Goal: Transaction & Acquisition: Purchase product/service

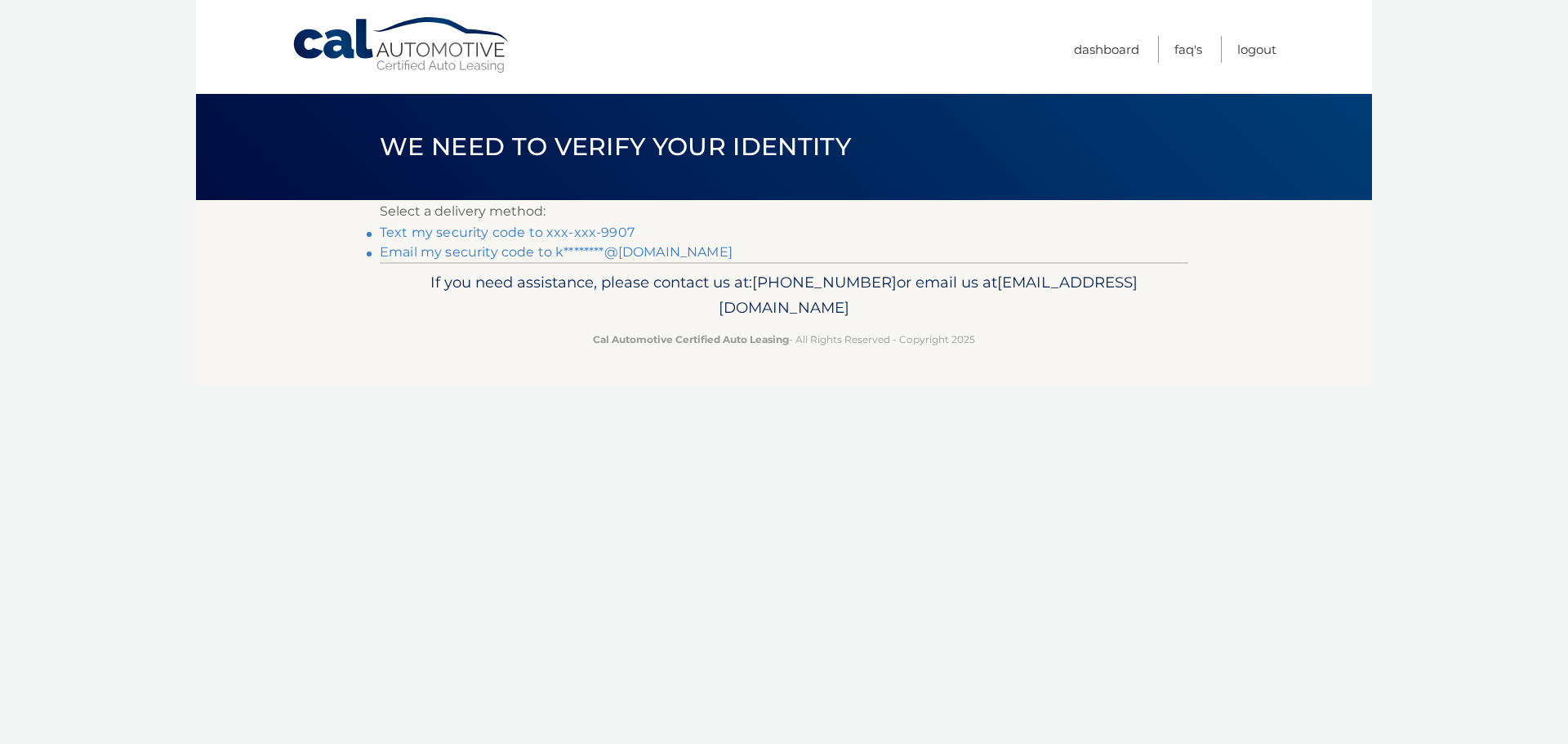
click at [492, 248] on link "Email my security code to k********@gmail.com" at bounding box center [556, 252] width 353 height 16
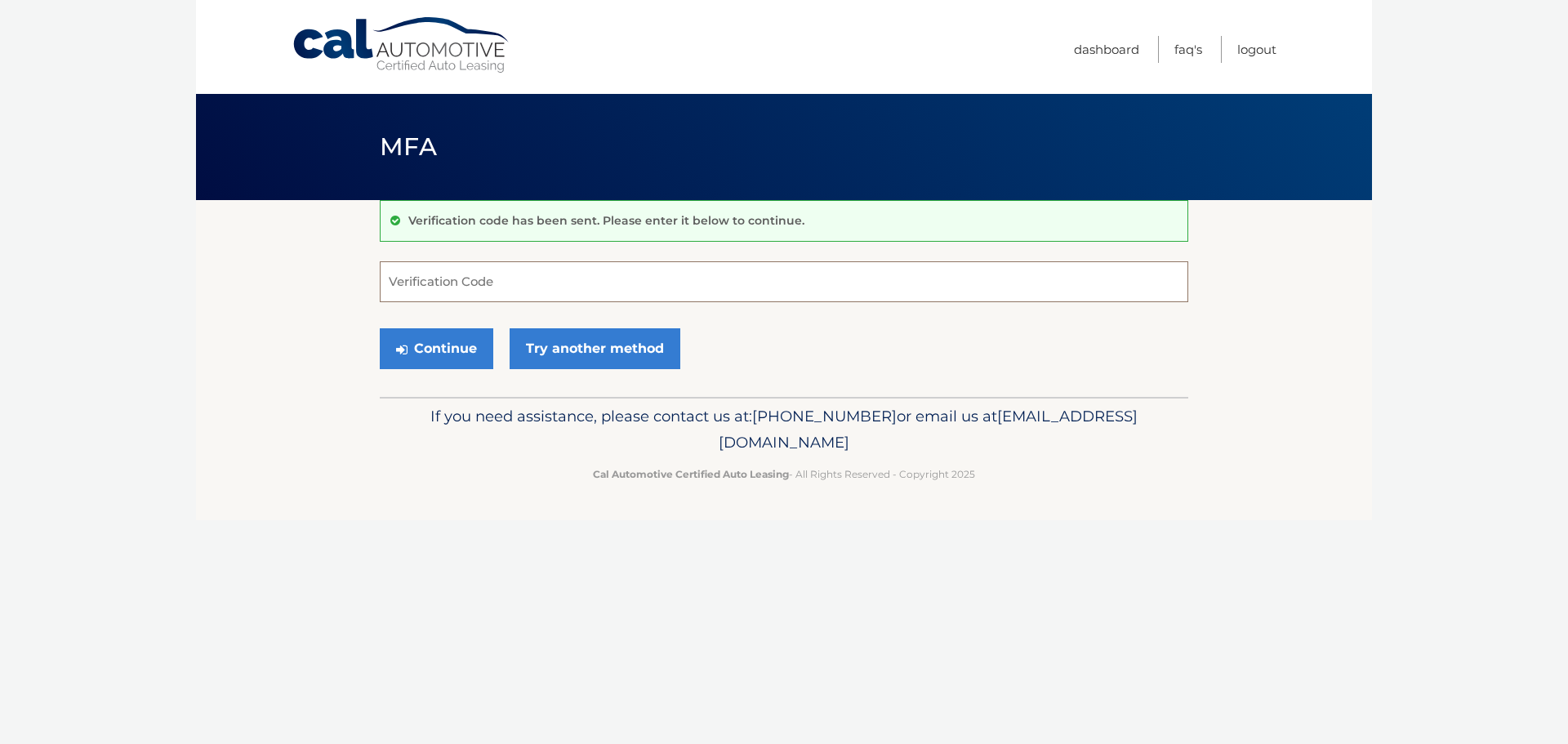
click at [522, 273] on input "Verification Code" at bounding box center [783, 282] width 808 height 41
click at [484, 264] on input "Verification Code" at bounding box center [783, 282] width 808 height 41
click at [463, 280] on input "Verification Code" at bounding box center [783, 282] width 808 height 41
paste input "155799"
click at [379, 328] on button "Continue" at bounding box center [436, 349] width 114 height 41
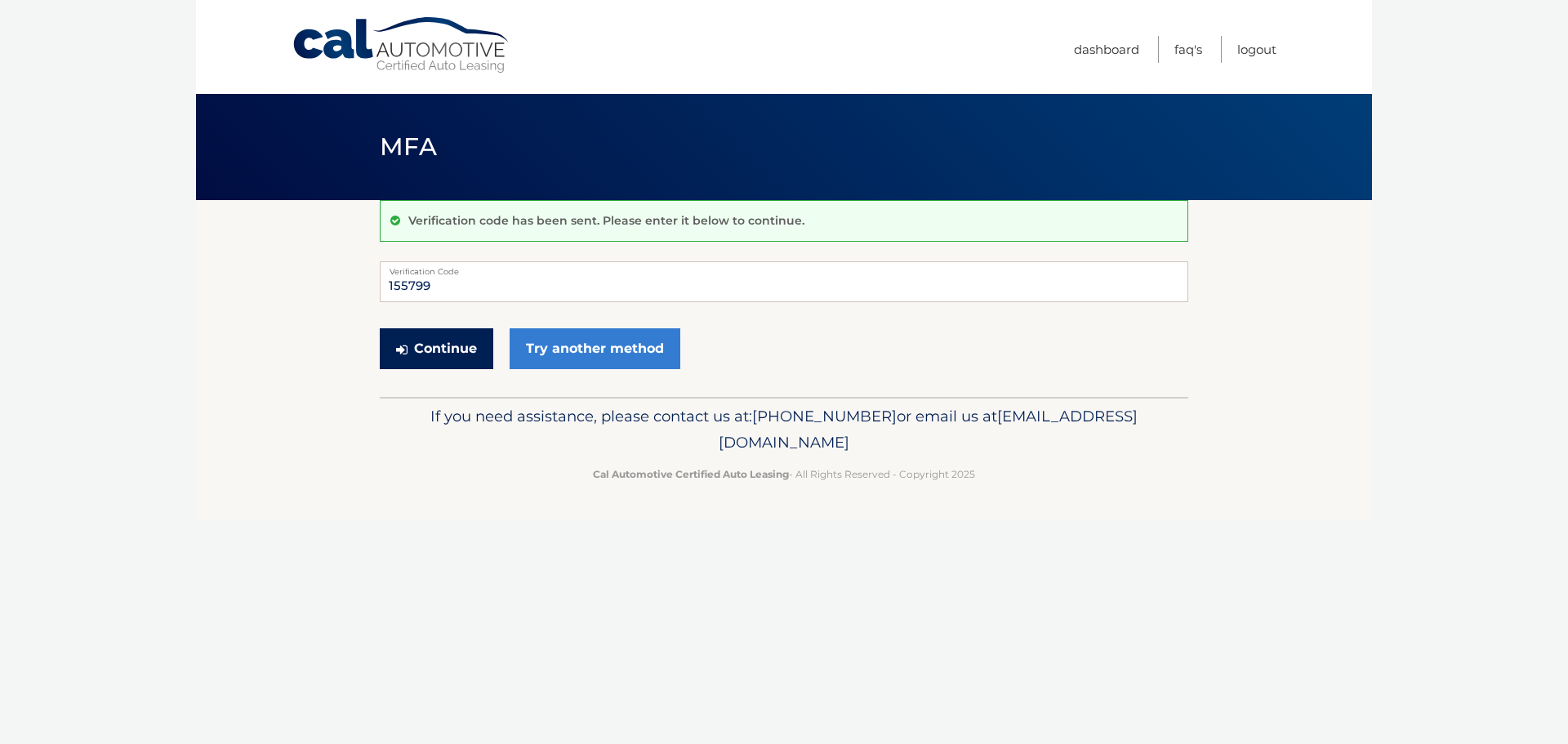
click at [453, 343] on button "Continue" at bounding box center [436, 349] width 114 height 41
click at [463, 286] on input "155799" at bounding box center [783, 282] width 808 height 41
click at [391, 284] on input "155799" at bounding box center [783, 282] width 808 height 41
type input "9"
type input "155799"
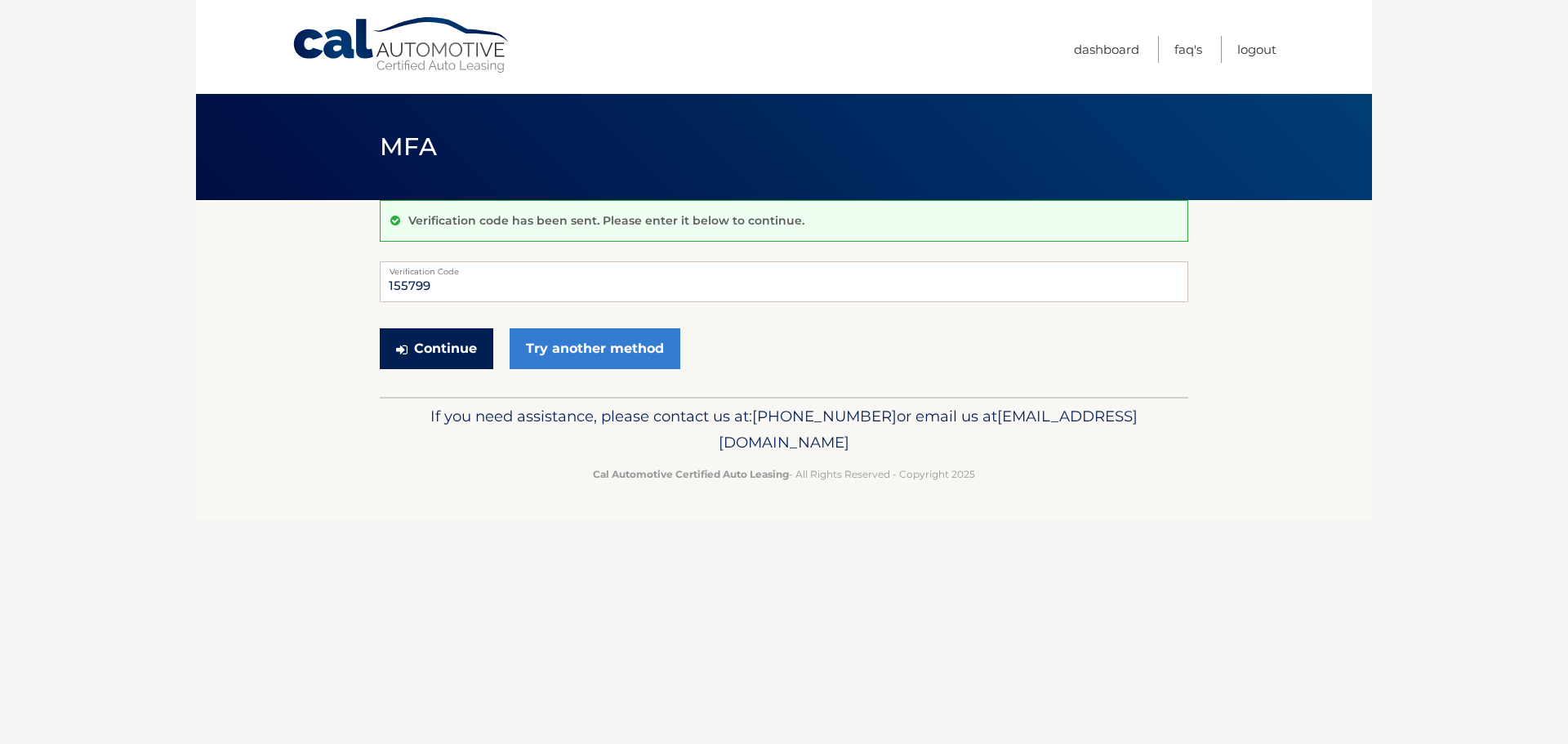
click at [468, 335] on button "Continue" at bounding box center [436, 349] width 114 height 41
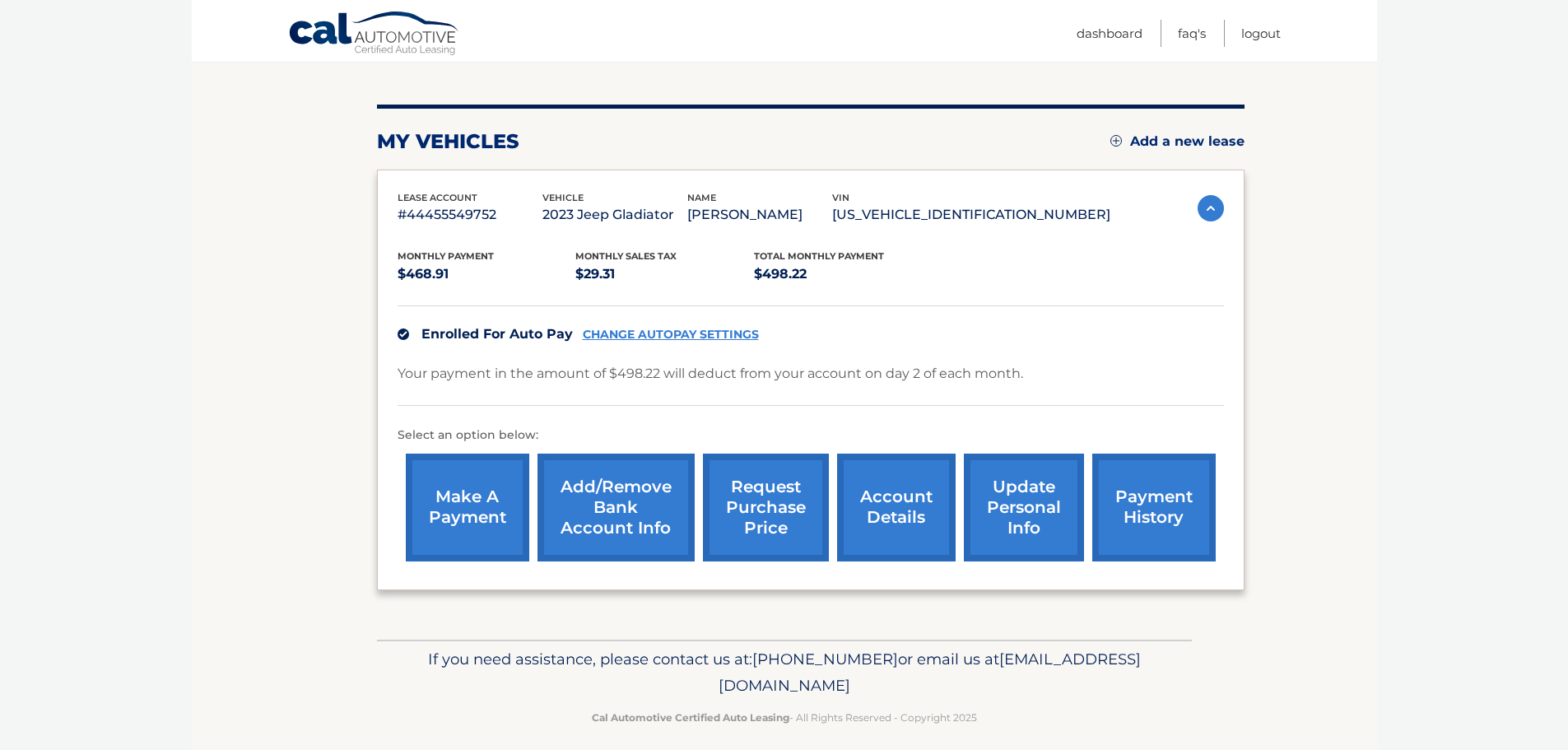
scroll to position [185, 0]
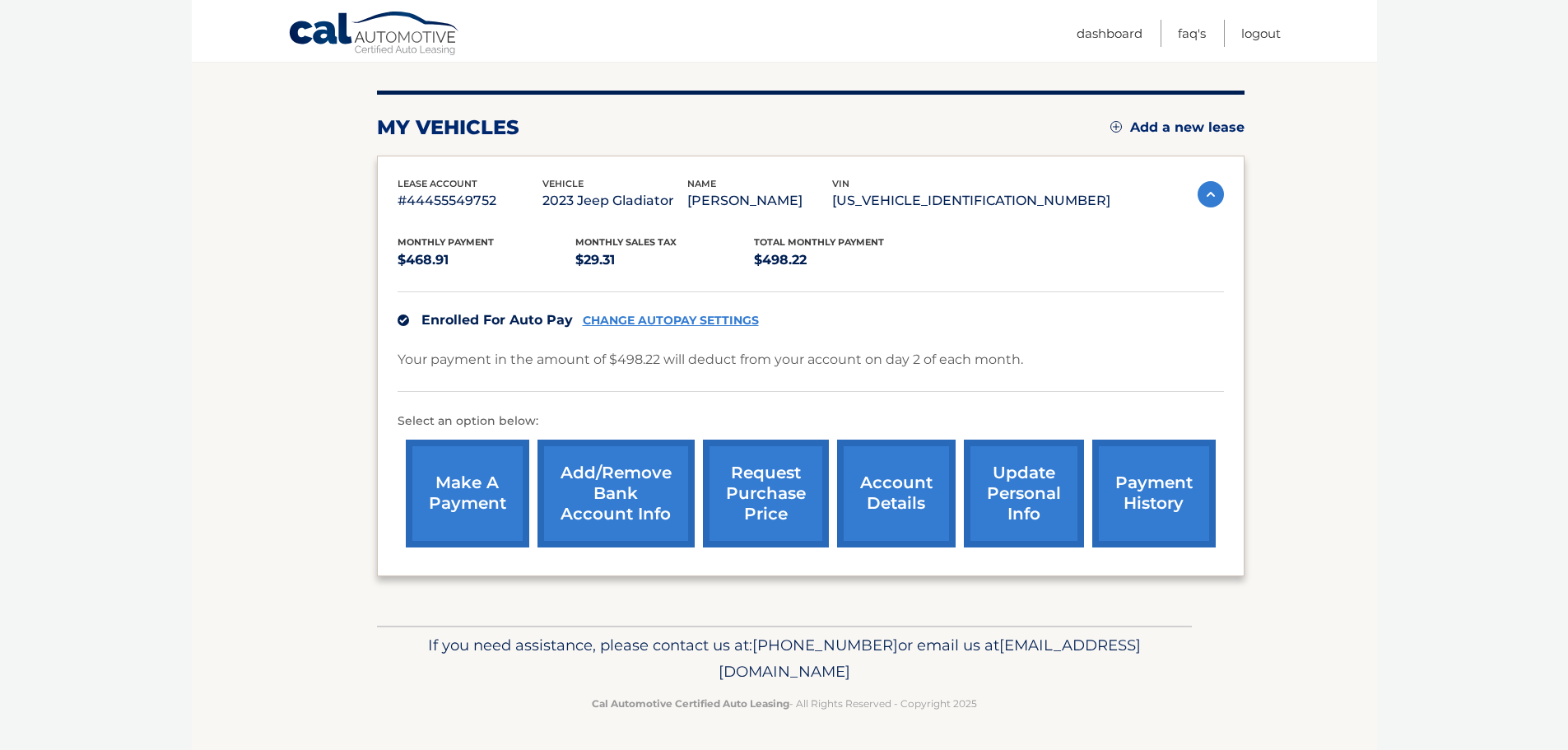
click at [1166, 488] on link "payment history" at bounding box center [1154, 493] width 124 height 108
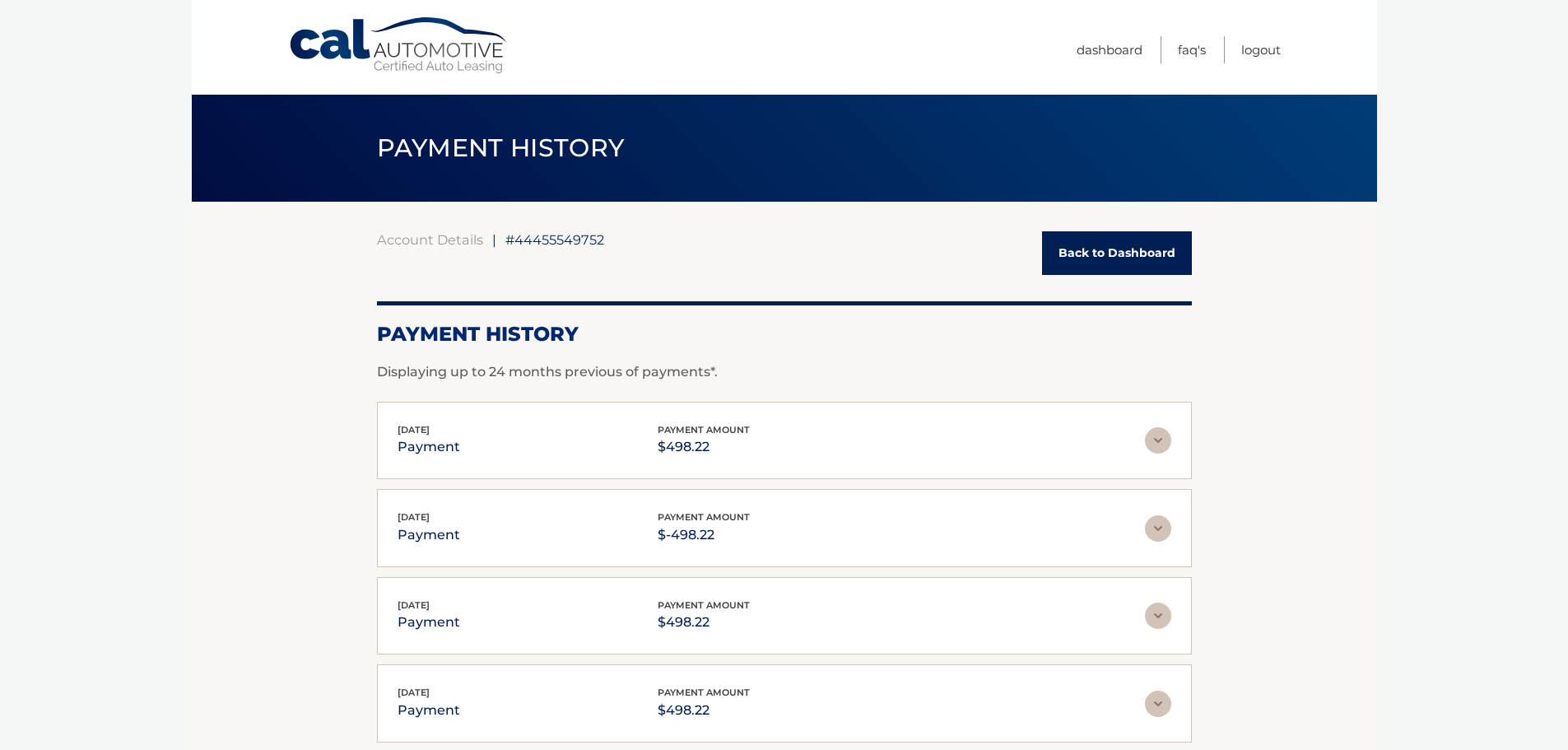
click at [1100, 267] on link "Back to Dashboard" at bounding box center [1117, 253] width 150 height 43
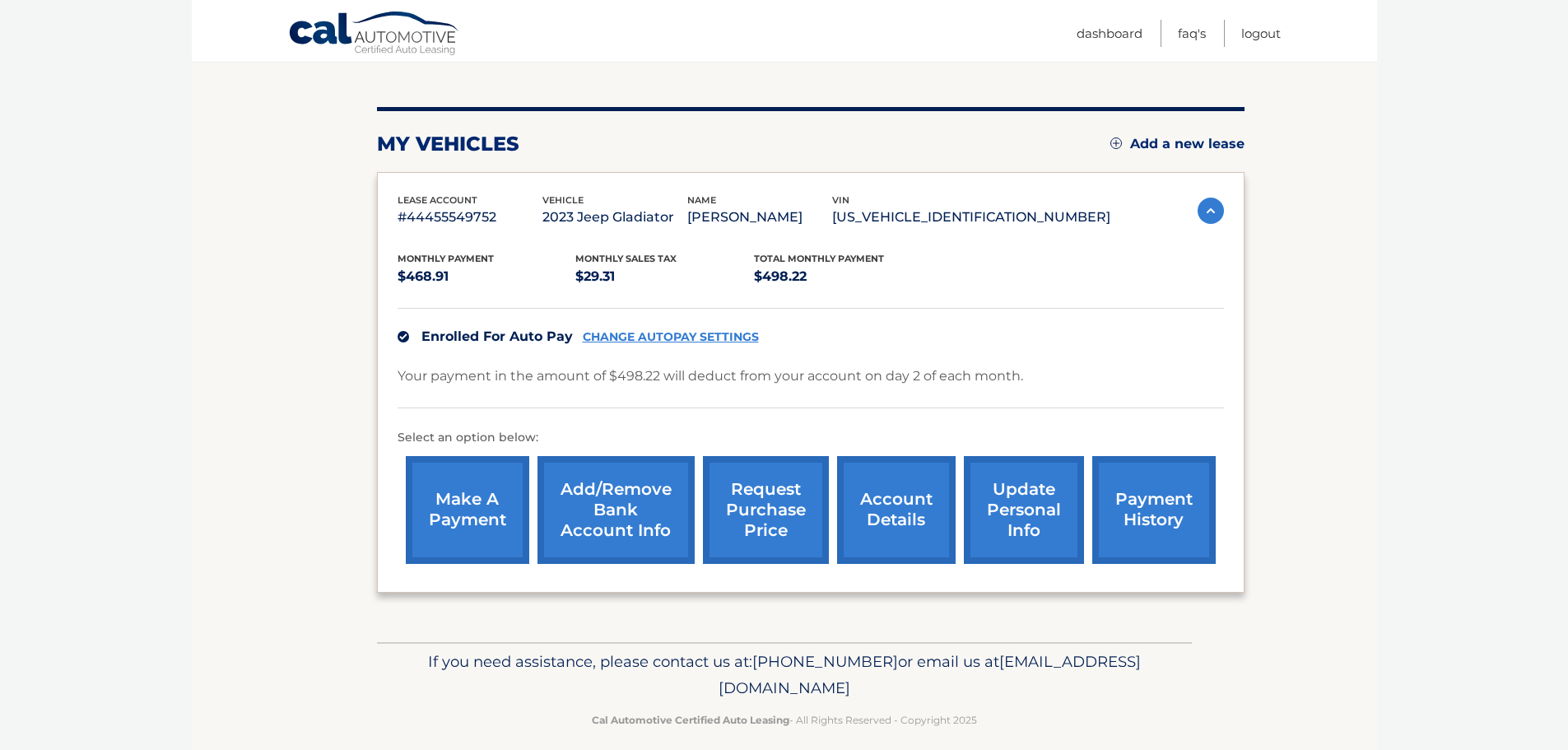
scroll to position [185, 0]
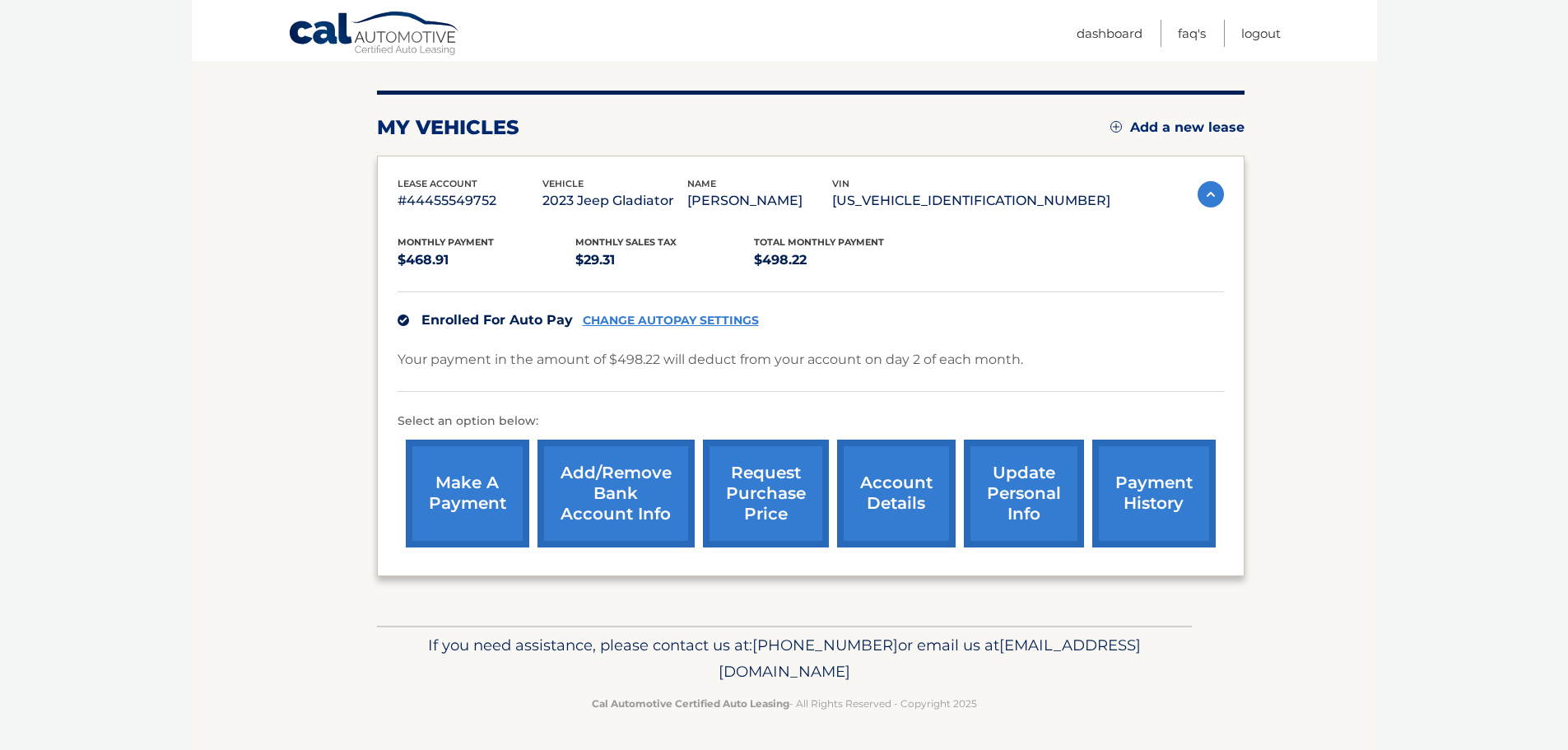
click at [912, 486] on link "account details" at bounding box center [896, 493] width 119 height 108
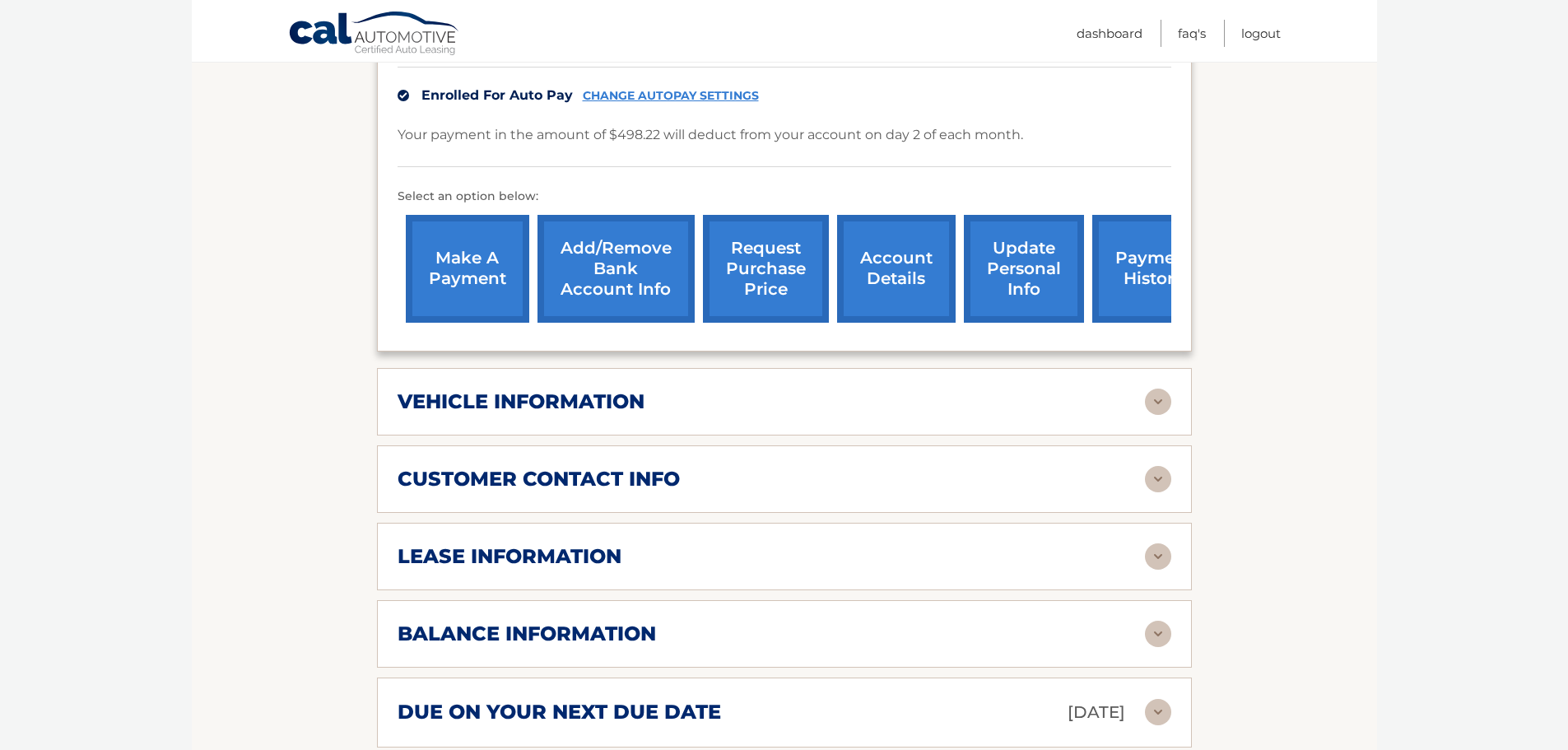
scroll to position [494, 0]
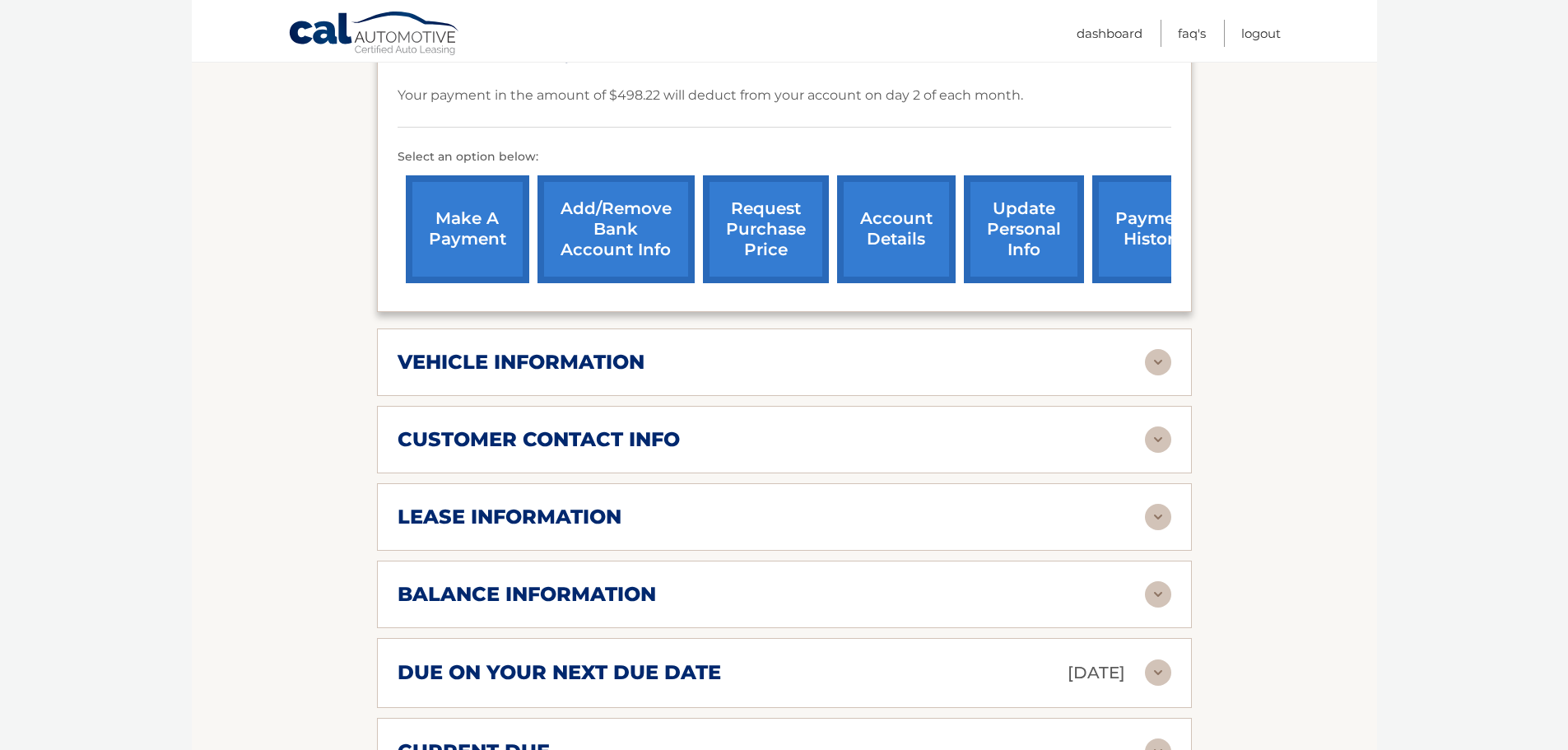
click at [1155, 581] on img at bounding box center [1158, 594] width 27 height 27
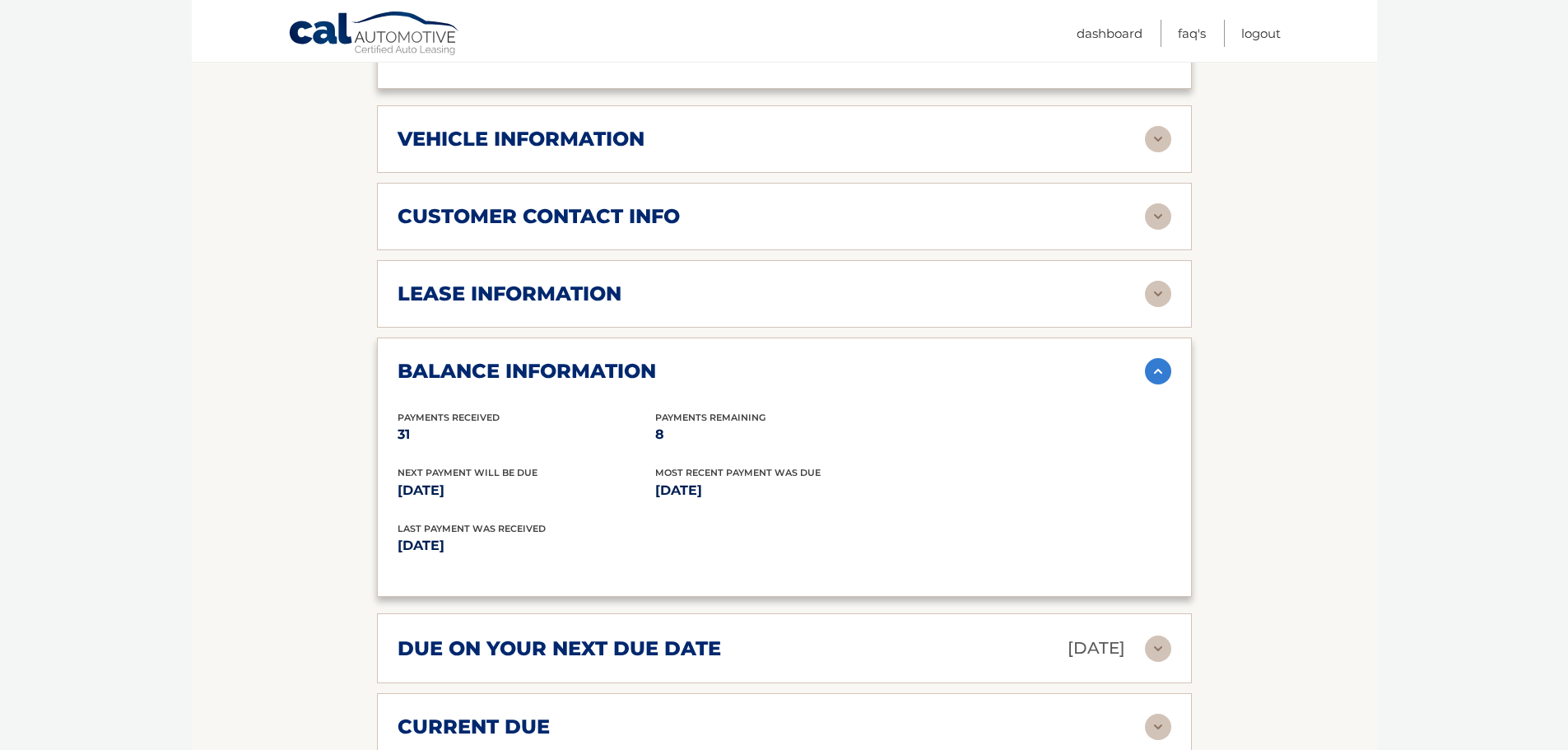
scroll to position [823, 0]
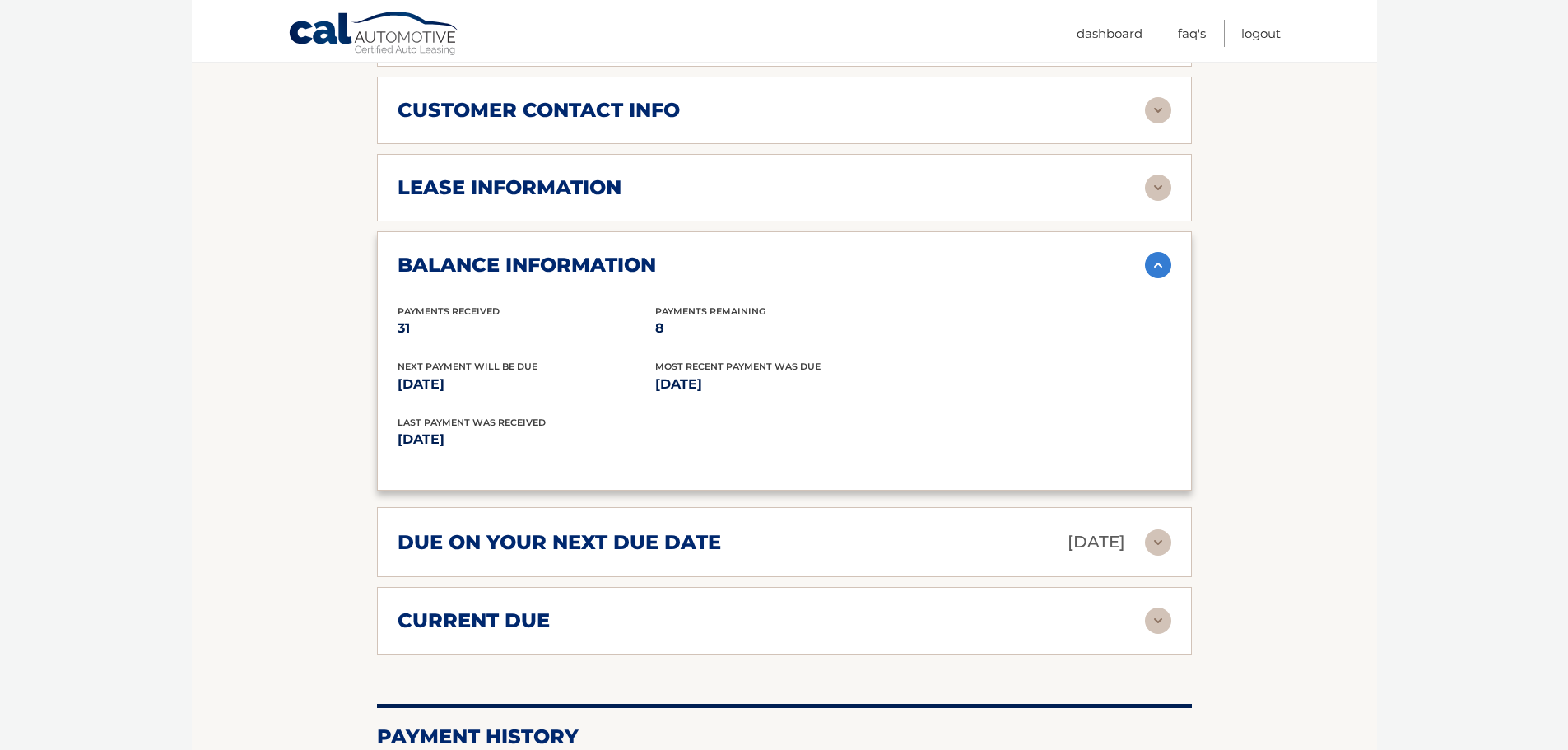
click at [1150, 608] on img at bounding box center [1158, 621] width 27 height 27
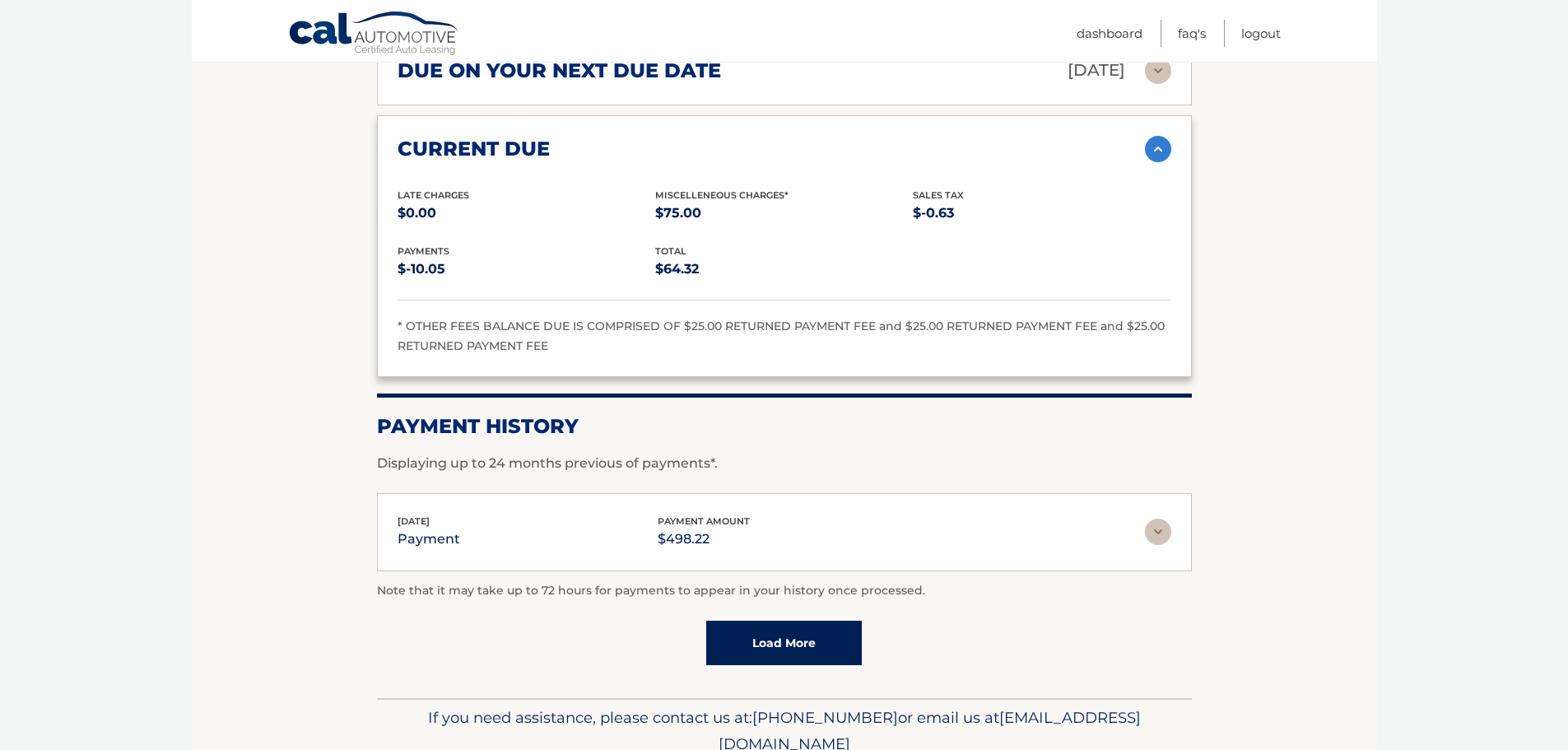
scroll to position [1344, 0]
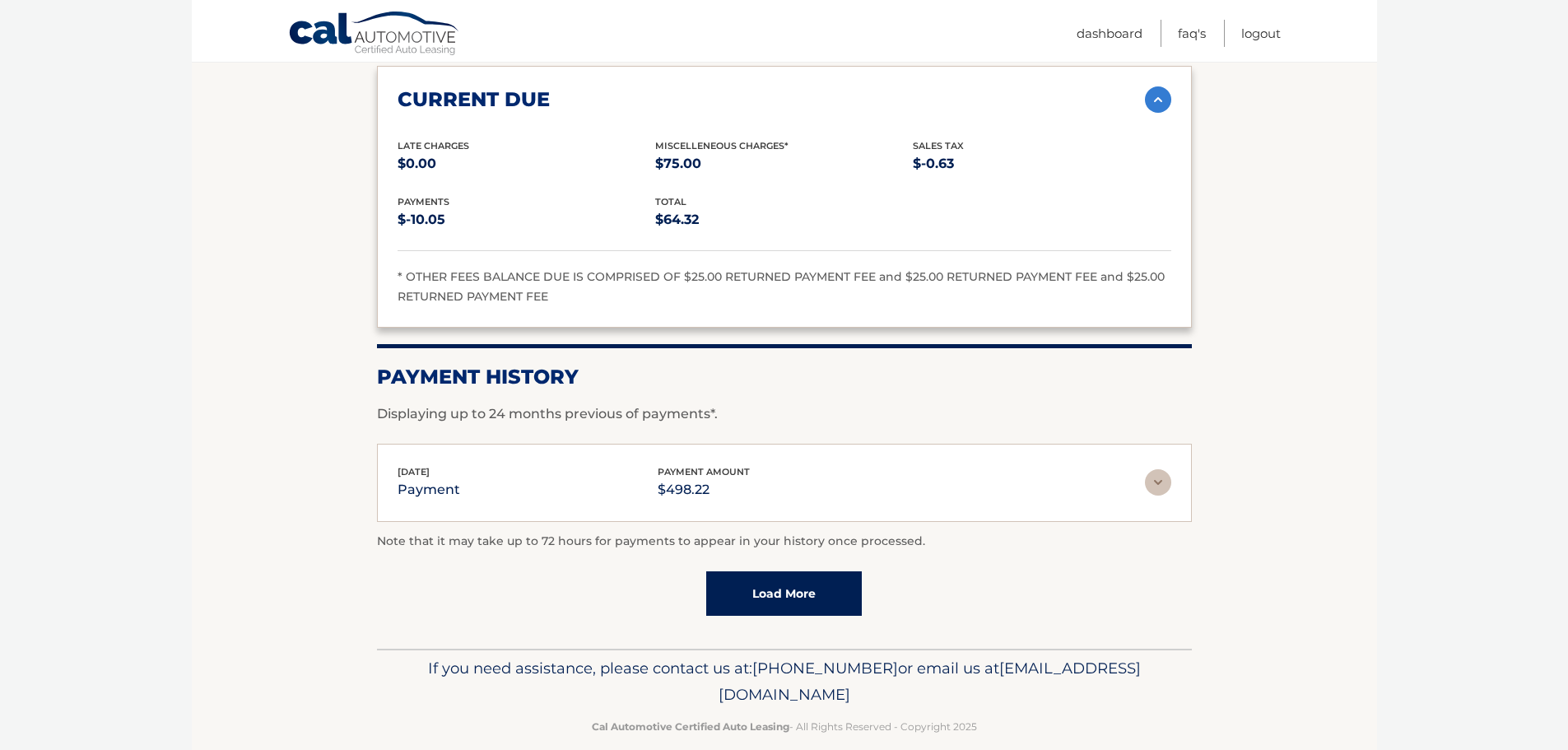
click at [1159, 469] on img at bounding box center [1158, 482] width 27 height 27
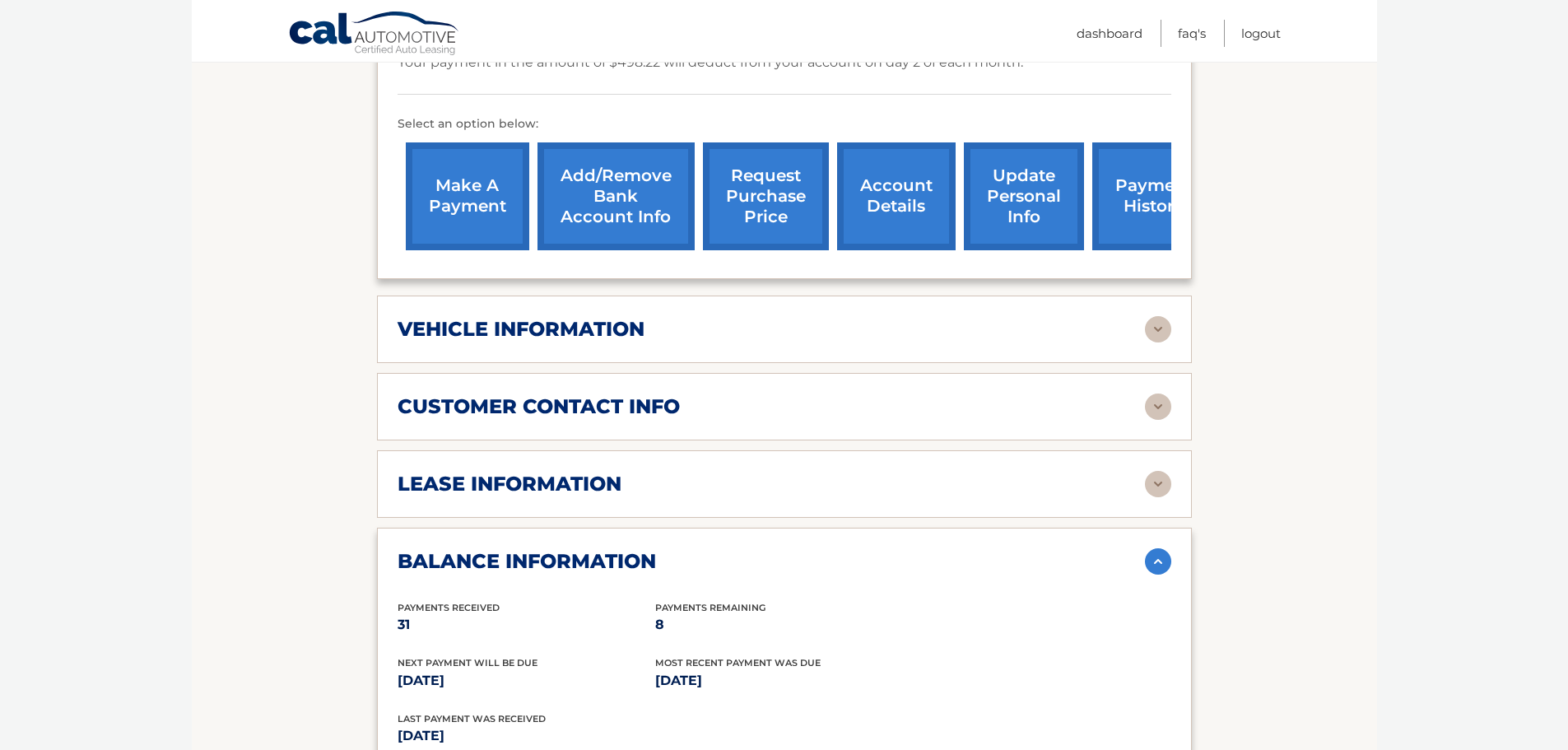
scroll to position [521, 0]
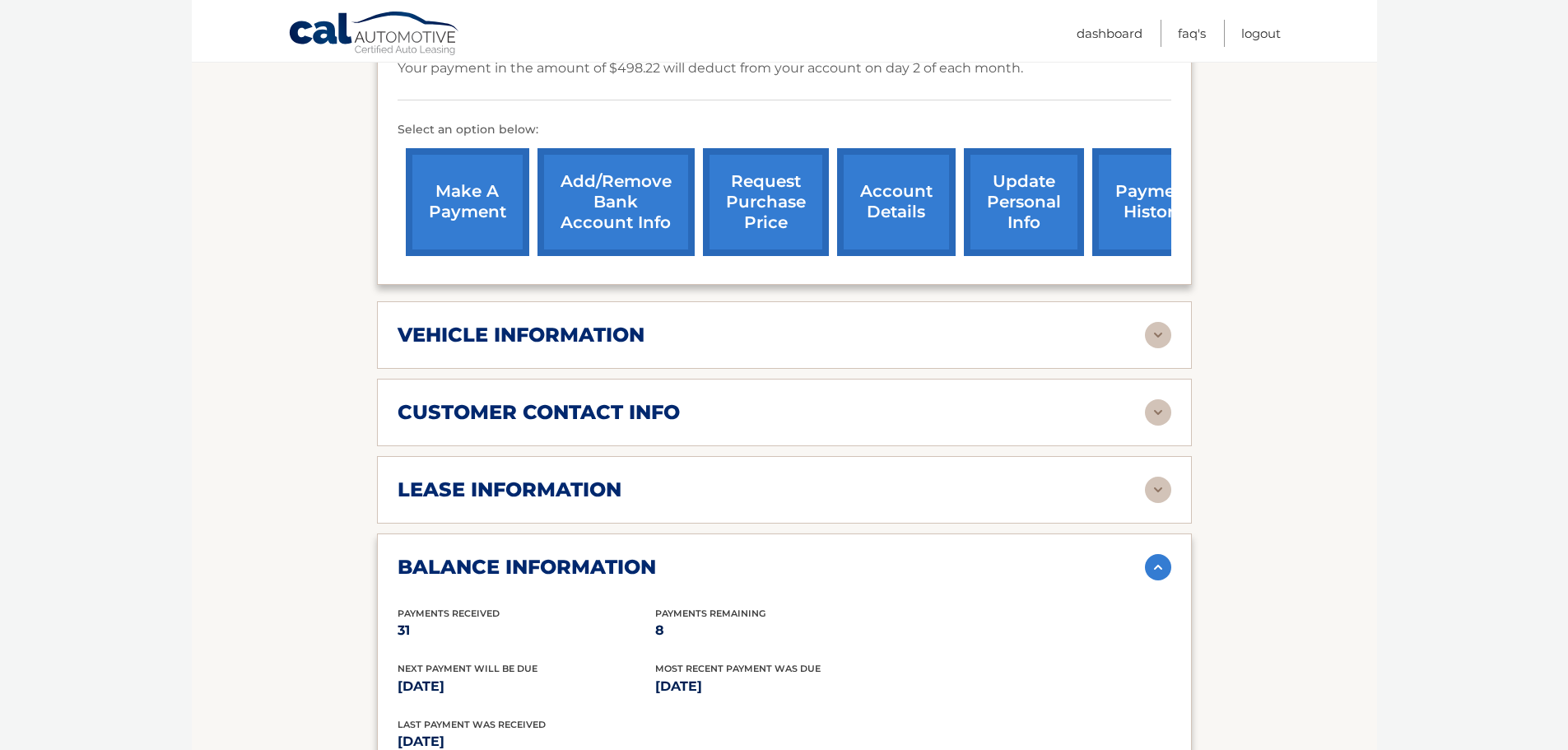
click at [454, 187] on link "make a payment" at bounding box center [467, 202] width 124 height 108
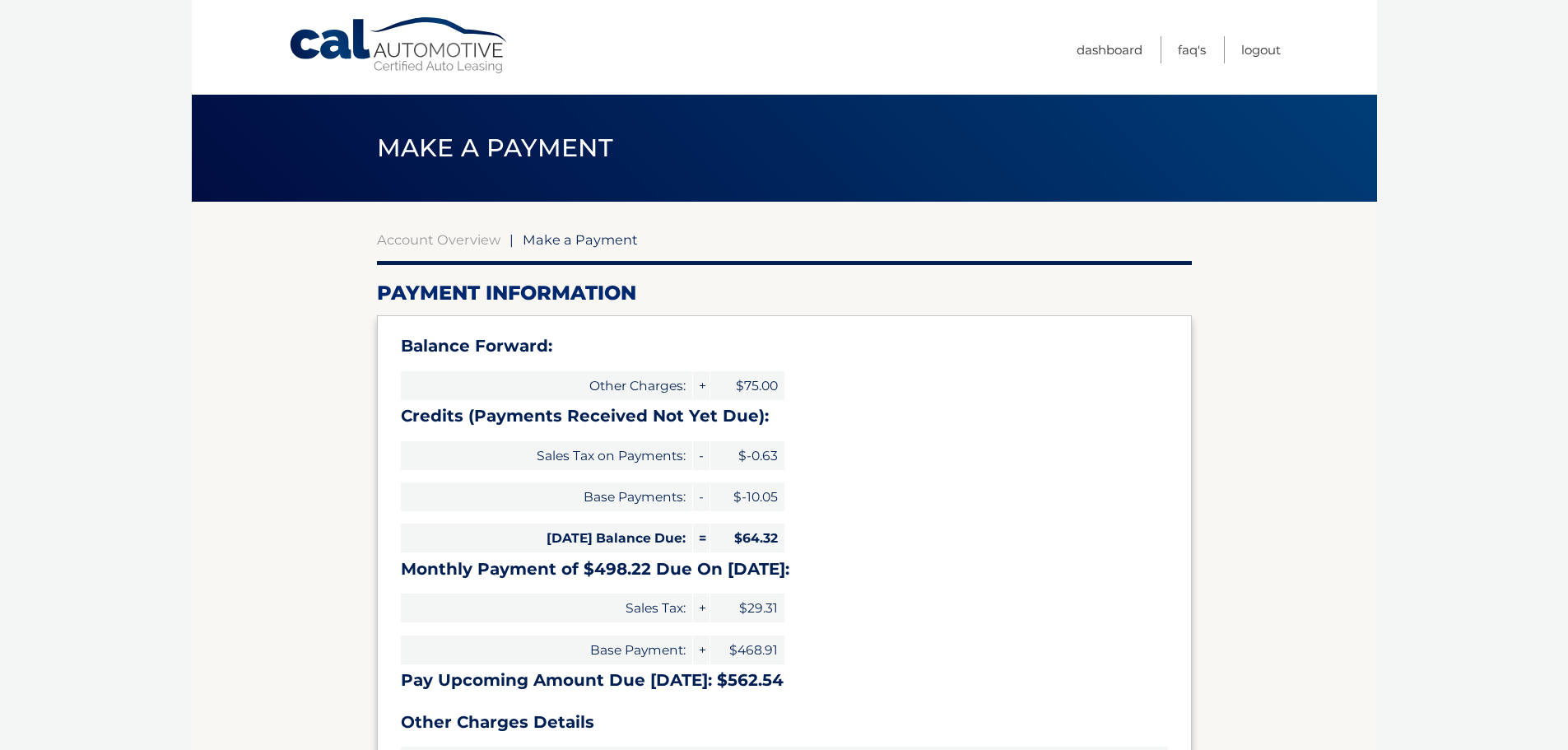
select select "YjA0NTBkMzgtYTBiNy00Mjc4LTk1NGQtZTQ0ZTI5MjE1Nzkw"
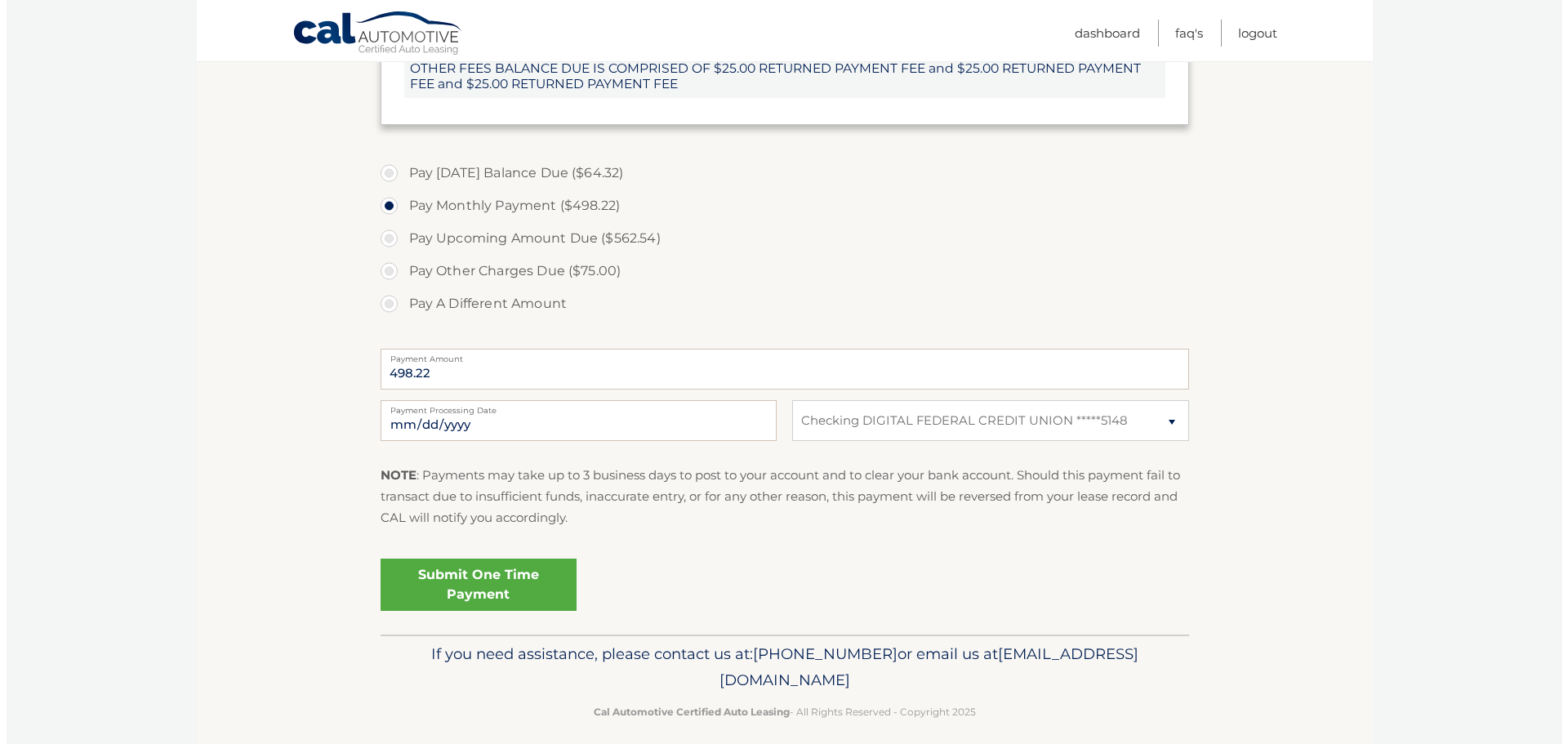
scroll to position [620, 0]
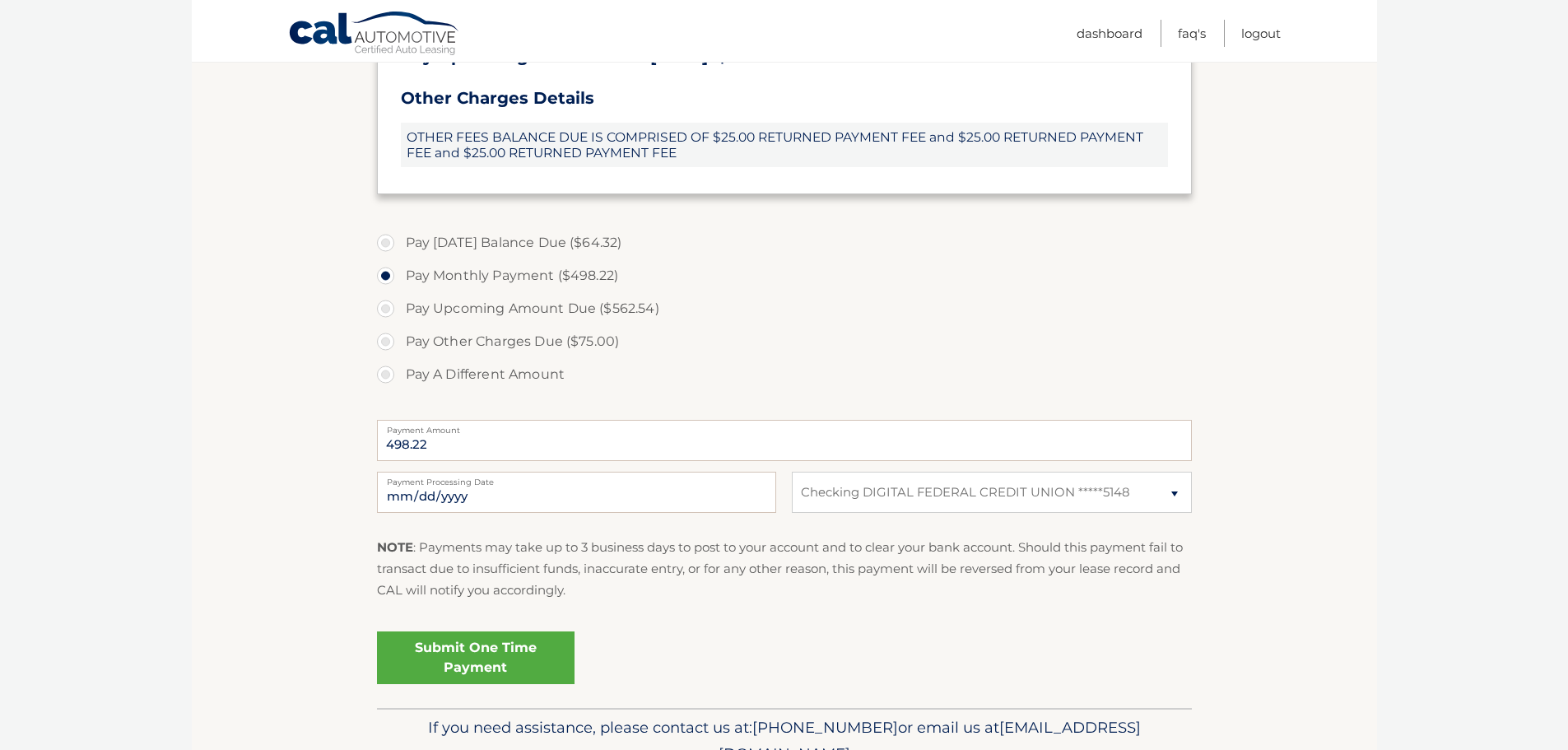
click at [387, 246] on label "Pay [DATE] Balance Due ($64.32)" at bounding box center [784, 242] width 815 height 33
click at [387, 246] on input "Pay [DATE] Balance Due ($64.32)" at bounding box center [391, 239] width 17 height 27
radio input "true"
type input "64.32"
click at [500, 654] on link "Submit One Time Payment" at bounding box center [476, 657] width 198 height 52
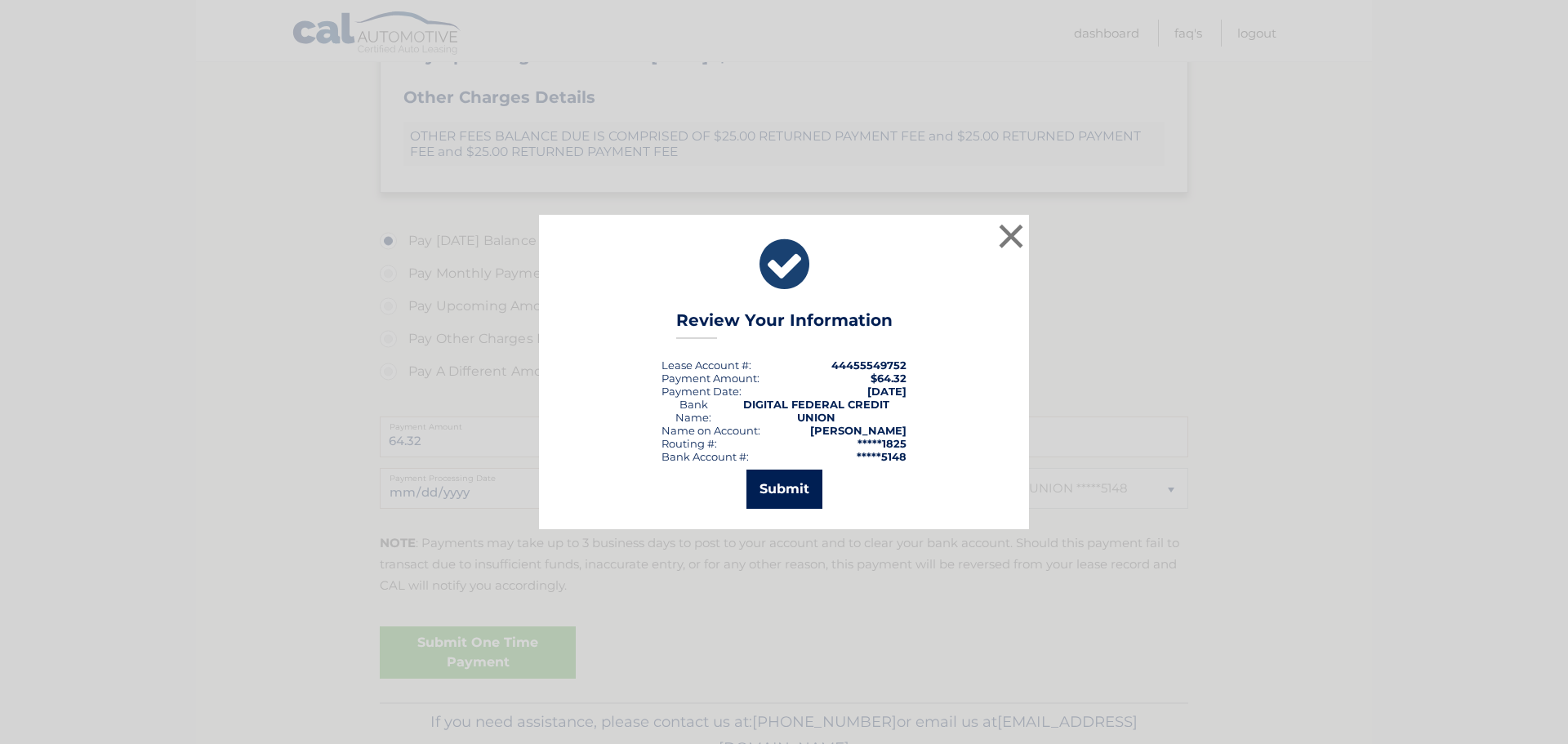
click at [807, 497] on button "Submit" at bounding box center [783, 489] width 75 height 39
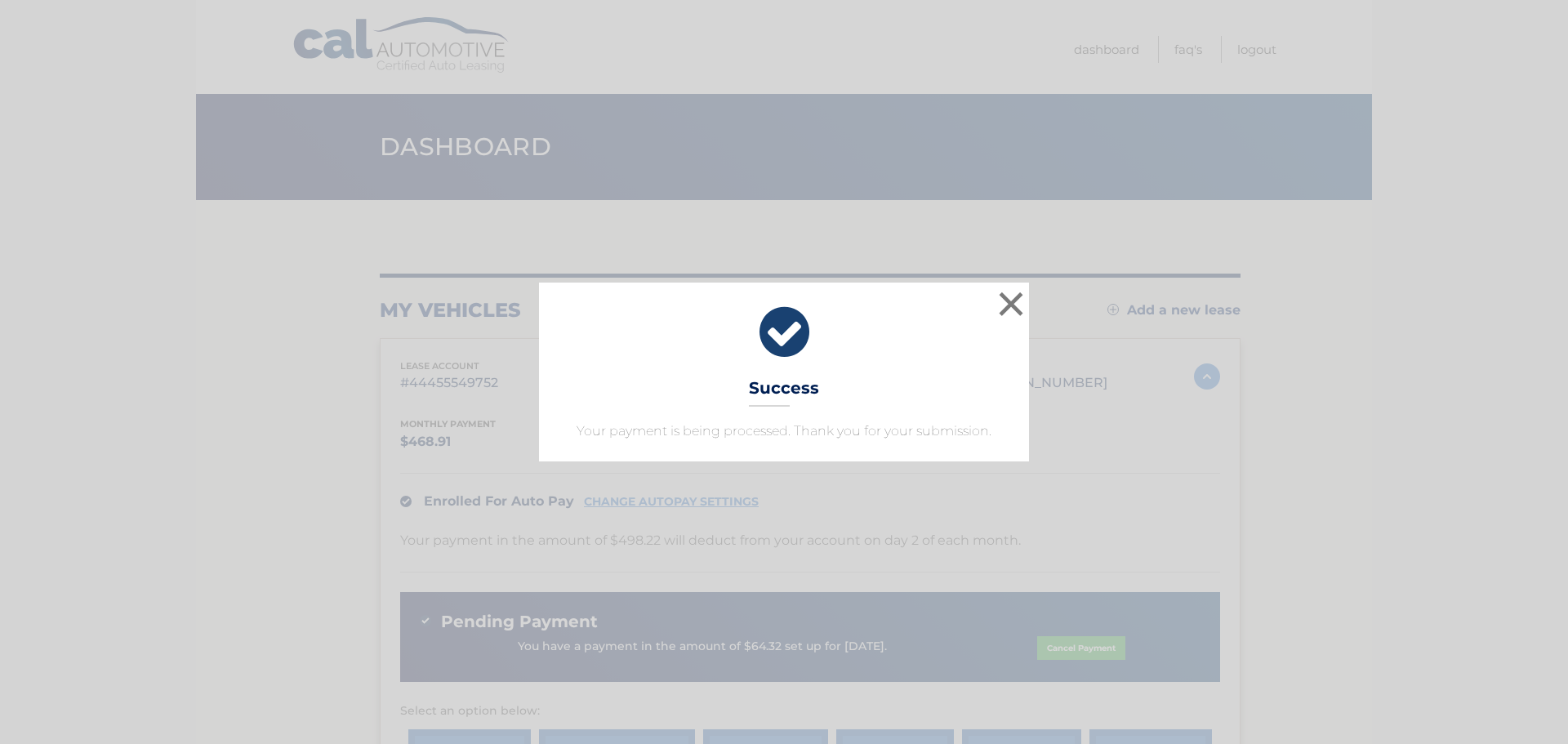
click at [1039, 273] on div "× Success Your payment is being processed. Thank you for your submission. Loadi…" at bounding box center [784, 372] width 1568 height 744
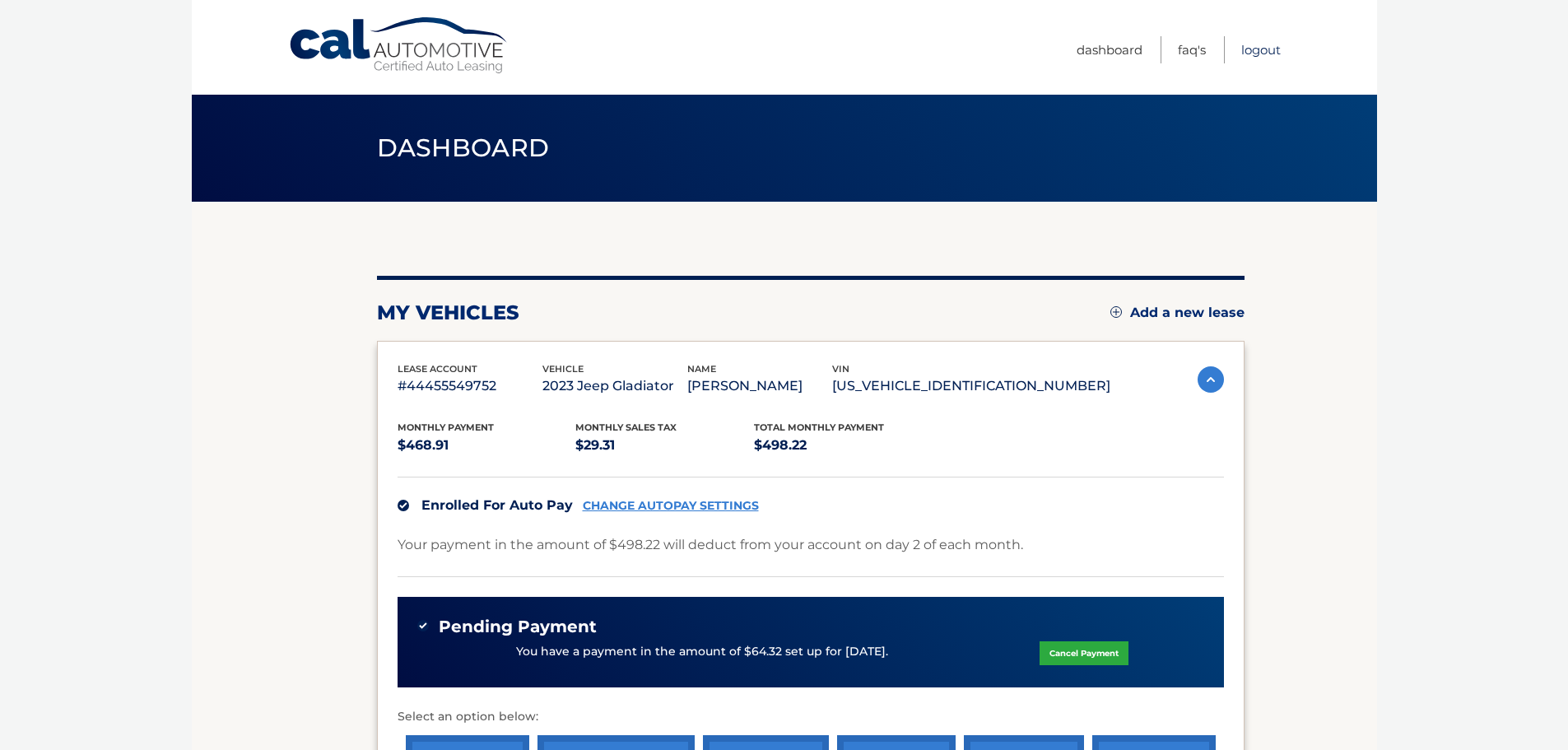
click at [1251, 43] on link "Logout" at bounding box center [1261, 49] width 40 height 27
